Goal: Find specific page/section: Find specific page/section

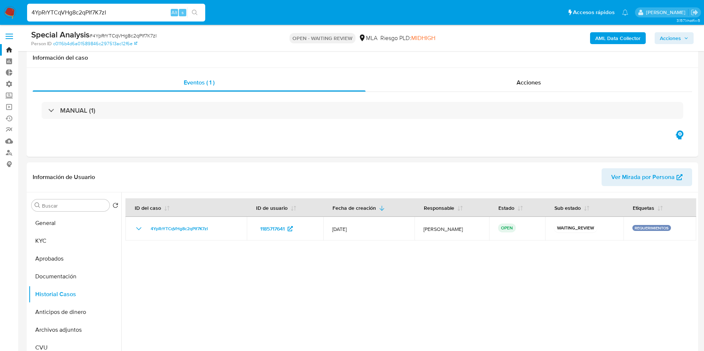
select select "10"
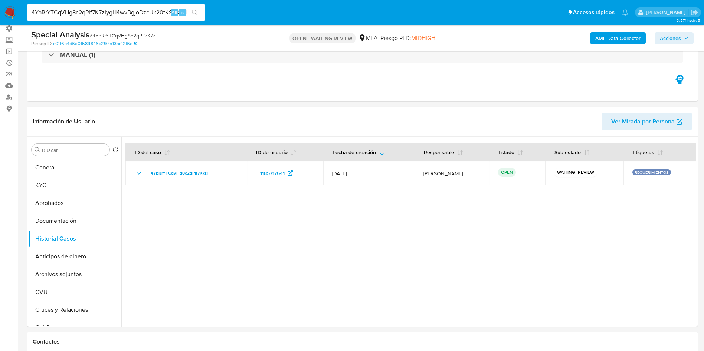
scroll to position [56, 0]
click at [166, 9] on input "4YpRrYTCqVHg8c2qPIf7K7zIygH4wvBgjoDzcUk20tKSEXuN" at bounding box center [116, 13] width 178 height 10
type input "ygH4wvBgjoDzcUk20tKSEXuN"
click at [192, 10] on button "search-icon" at bounding box center [194, 12] width 15 height 10
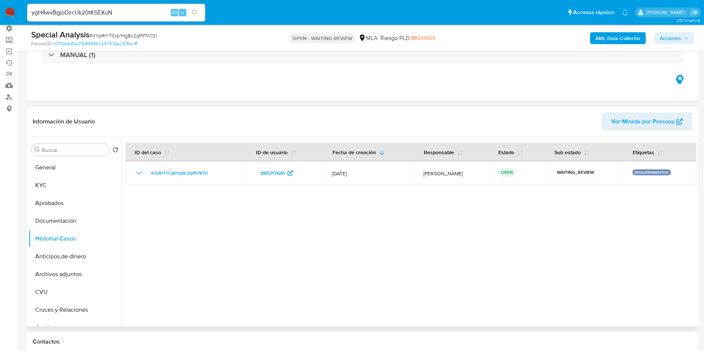
click at [468, 247] on div at bounding box center [408, 232] width 575 height 190
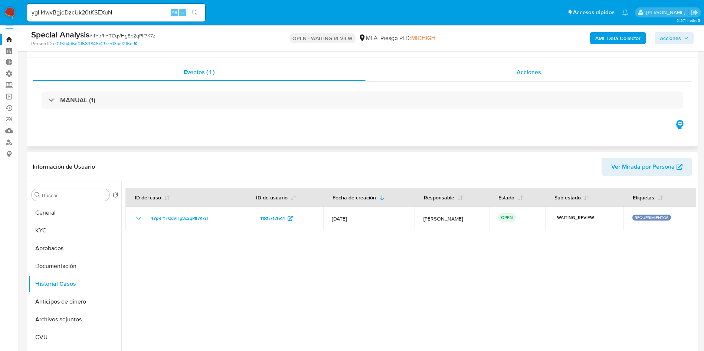
scroll to position [0, 0]
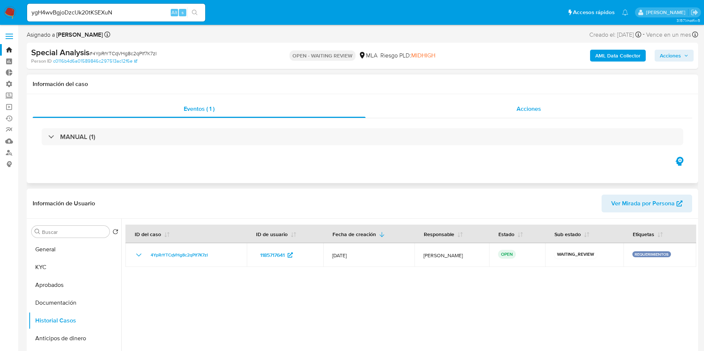
click at [527, 115] on div "Acciones" at bounding box center [529, 109] width 327 height 18
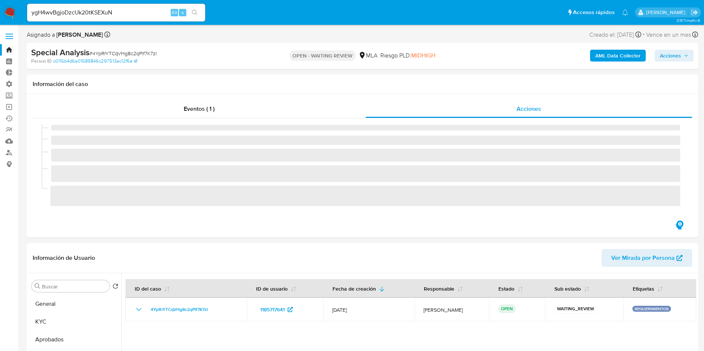
click at [198, 10] on icon "search-icon" at bounding box center [195, 13] width 6 height 6
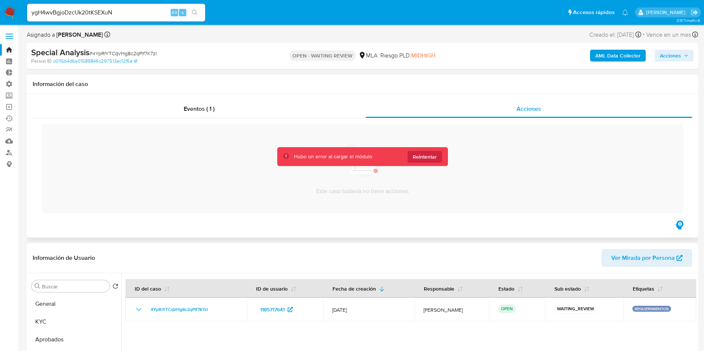
click at [508, 217] on div "Este caso todavía no tiene acciones Hubo un error al cargar el módulo Reintentar" at bounding box center [363, 168] width 660 height 101
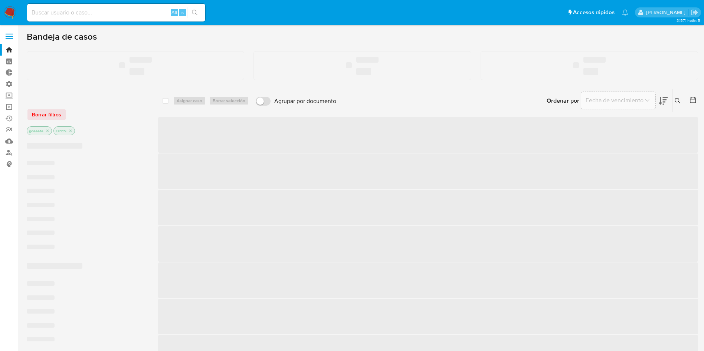
click at [109, 12] on input at bounding box center [116, 13] width 178 height 10
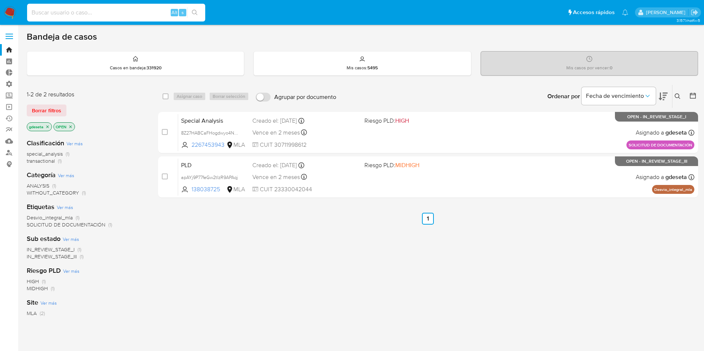
paste input "ygH4wvBgjoDzcUk20tKSEXuN"
type input "ygH4wvBgjoDzcUk20tKSEXuN"
click at [194, 10] on icon "search-icon" at bounding box center [195, 13] width 6 height 6
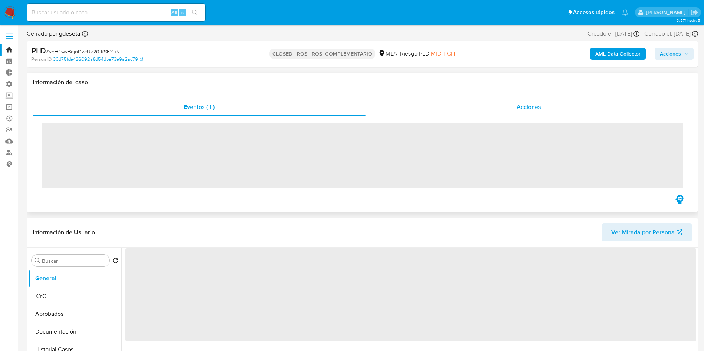
click at [549, 105] on div "Acciones" at bounding box center [529, 107] width 327 height 18
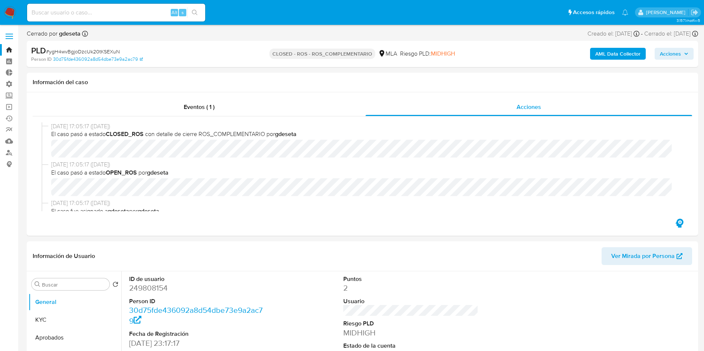
select select "10"
click at [132, 8] on input at bounding box center [116, 13] width 178 height 10
paste input "iA0EXRZs2zQU88ug4Rpdsbqv"
type input "iA0EXRZs2zQU88ug4Rpdsbqv"
click at [200, 11] on button "search-icon" at bounding box center [194, 12] width 15 height 10
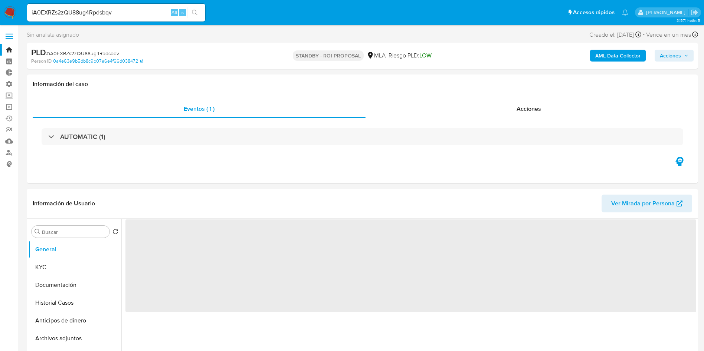
select select "10"
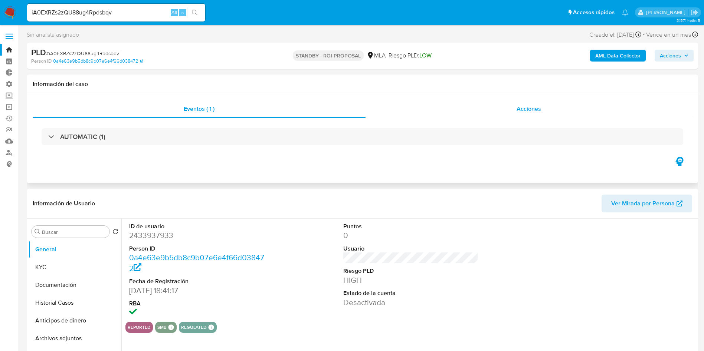
click at [520, 111] on span "Acciones" at bounding box center [529, 109] width 24 height 9
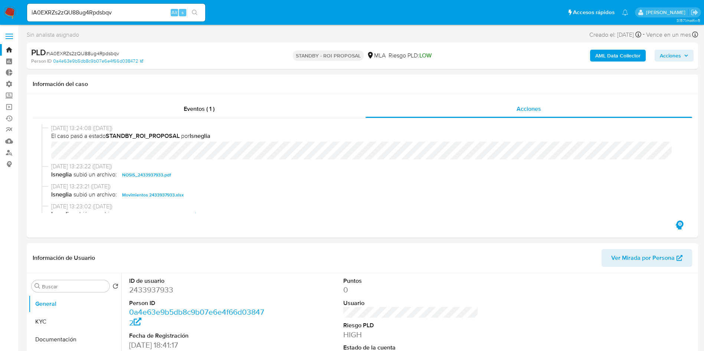
click at [142, 11] on input "iA0EXRZs2zQU88ug4Rpdsbqv" at bounding box center [116, 13] width 178 height 10
drag, startPoint x: 142, startPoint y: 11, endPoint x: 171, endPoint y: 10, distance: 29.4
click at [143, 12] on input "iA0EXRZs2zQU88ug4Rpdsbqv" at bounding box center [116, 13] width 178 height 10
paste input "zPXbvosqeG0VmJBxQgT4I3wD"
type input "zPXbvosqeG0VmJBxQgT4I3wD"
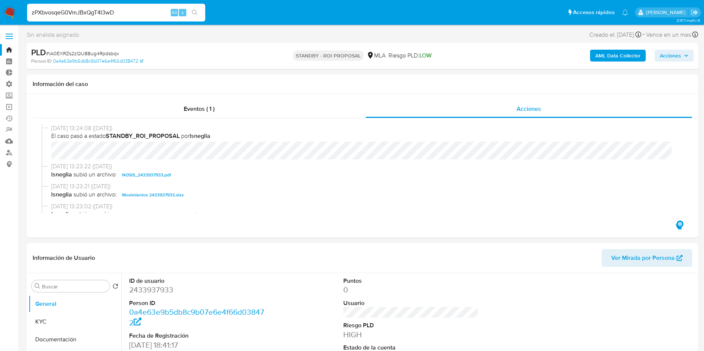
click at [195, 7] on button "search-icon" at bounding box center [194, 12] width 15 height 10
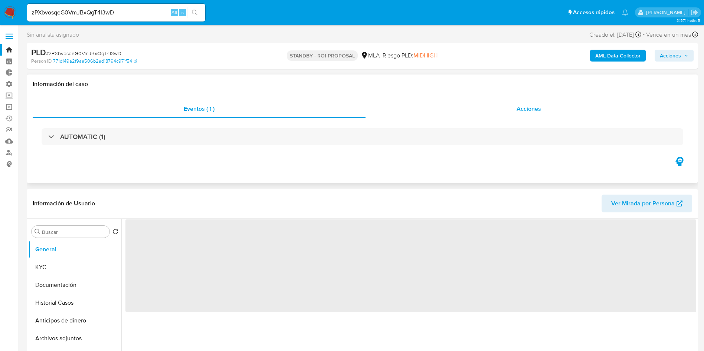
click at [534, 107] on span "Acciones" at bounding box center [529, 109] width 24 height 9
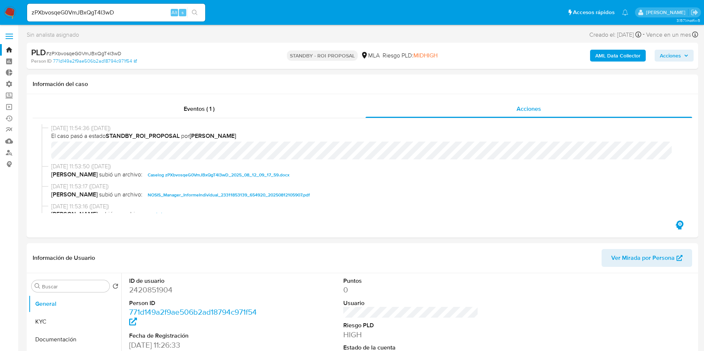
select select "10"
click at [151, 13] on input "zPXbvosqeG0VmJBxQgT4I3wD" at bounding box center [116, 13] width 178 height 10
click at [151, 14] on input "zPXbvosqeG0VmJBxQgT4I3wD" at bounding box center [116, 13] width 178 height 10
paste input "WEQguR5ahY0jHuWgKsF9SSJs"
type input "WEQguR5ahY0jHuWgKsF9SSJs"
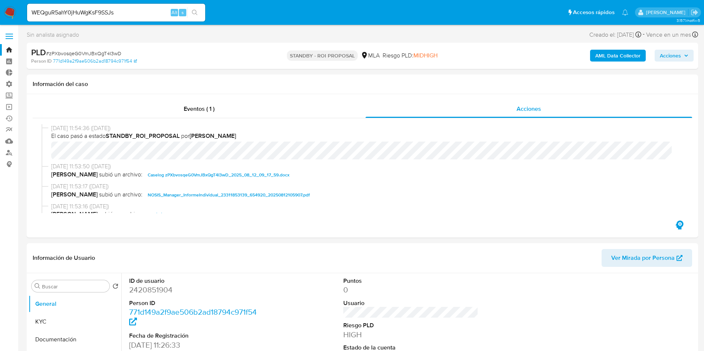
click at [190, 13] on button "search-icon" at bounding box center [194, 12] width 15 height 10
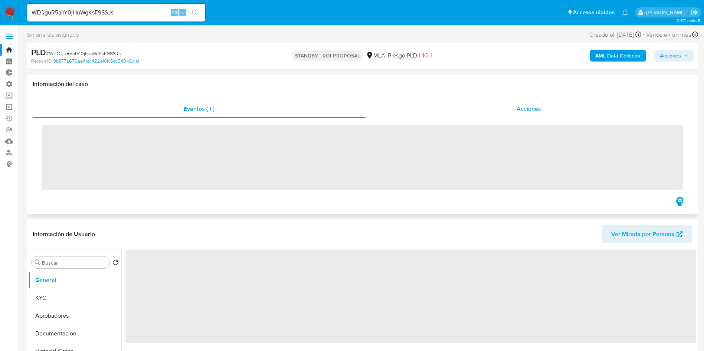
click at [519, 109] on span "Acciones" at bounding box center [529, 109] width 24 height 9
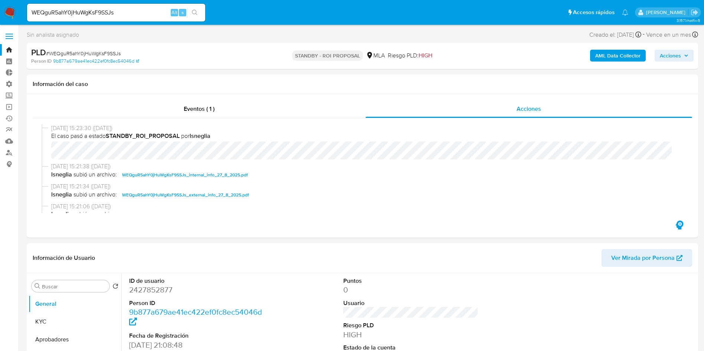
select select "10"
